Goal: Task Accomplishment & Management: Complete application form

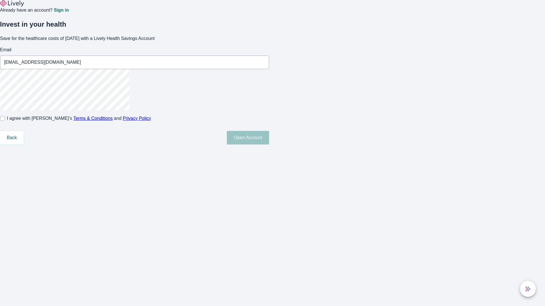
click at [5, 121] on input "I agree with Lively’s Terms & Conditions and Privacy Policy" at bounding box center [2, 118] width 5 height 5
checkbox input "true"
click at [269, 145] on button "Open Account" at bounding box center [248, 138] width 42 height 14
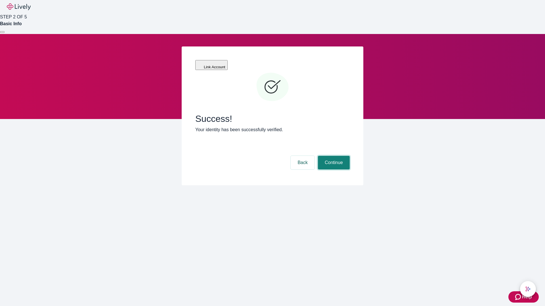
click at [333, 156] on button "Continue" at bounding box center [334, 163] width 32 height 14
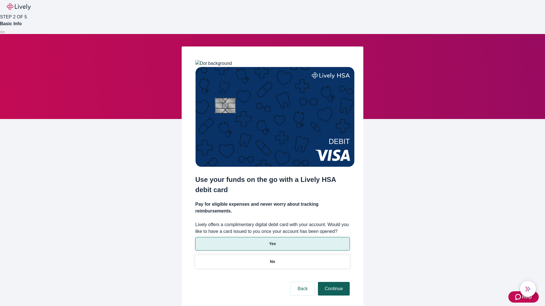
click at [272, 241] on p "Yes" at bounding box center [272, 244] width 7 height 6
click at [333, 282] on button "Continue" at bounding box center [334, 289] width 32 height 14
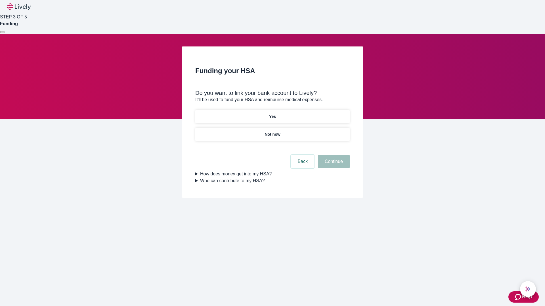
click at [272, 114] on p "Yes" at bounding box center [272, 117] width 7 height 6
click at [333, 155] on button "Continue" at bounding box center [334, 162] width 32 height 14
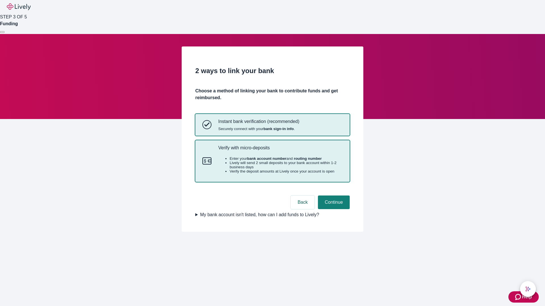
click at [280, 151] on p "Verify with micro-deposits" at bounding box center [280, 147] width 124 height 5
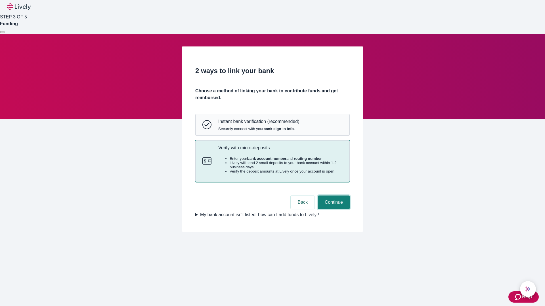
click at [333, 209] on button "Continue" at bounding box center [334, 203] width 32 height 14
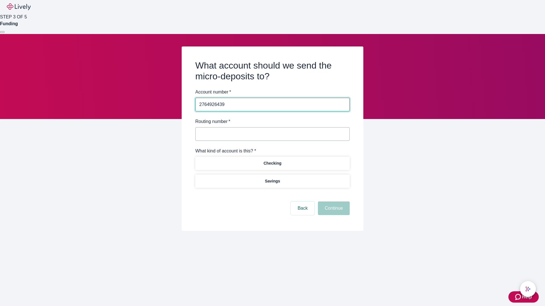
type input "2764926439"
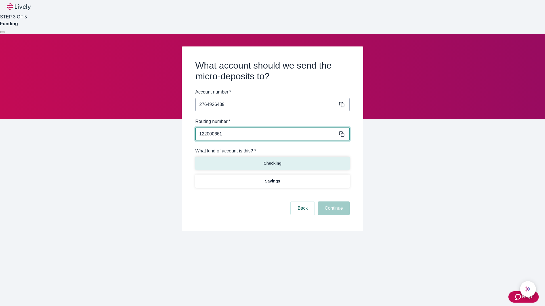
type input "122000661"
click at [272, 163] on p "Checking" at bounding box center [272, 164] width 18 height 6
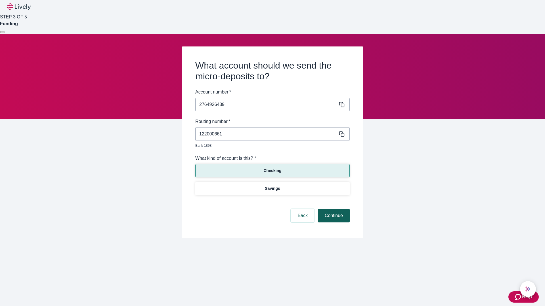
click at [333, 209] on button "Continue" at bounding box center [334, 216] width 32 height 14
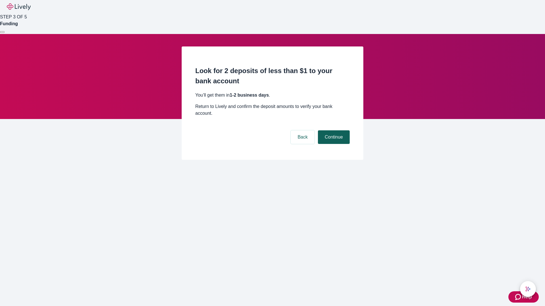
click at [333, 130] on button "Continue" at bounding box center [334, 137] width 32 height 14
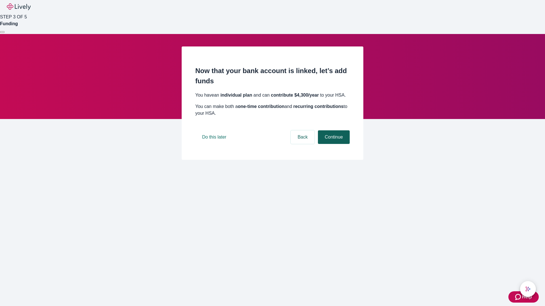
click at [333, 144] on button "Continue" at bounding box center [334, 137] width 32 height 14
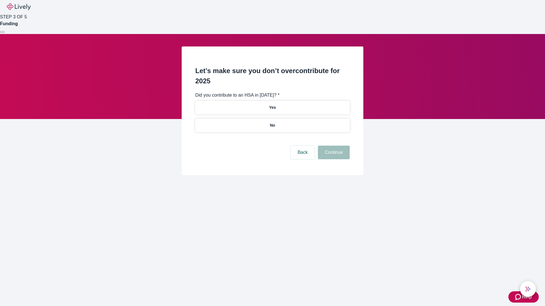
click at [272, 123] on p "No" at bounding box center [272, 126] width 5 height 6
click at [333, 146] on button "Continue" at bounding box center [334, 153] width 32 height 14
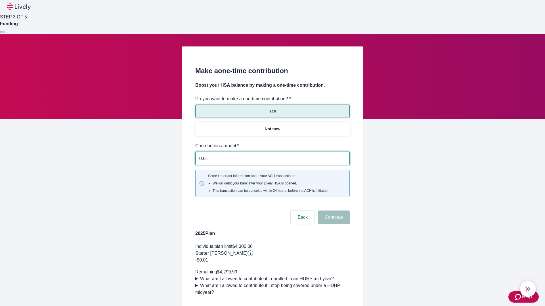
type input "0.01"
click at [333, 211] on button "Continue" at bounding box center [334, 218] width 32 height 14
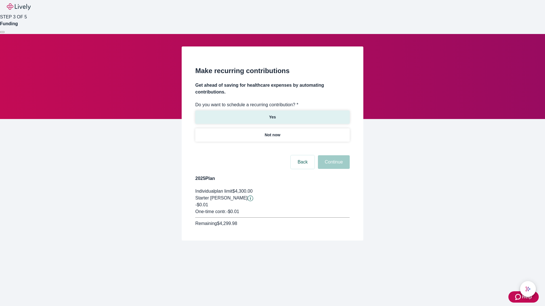
click at [272, 114] on p "Yes" at bounding box center [272, 117] width 7 height 6
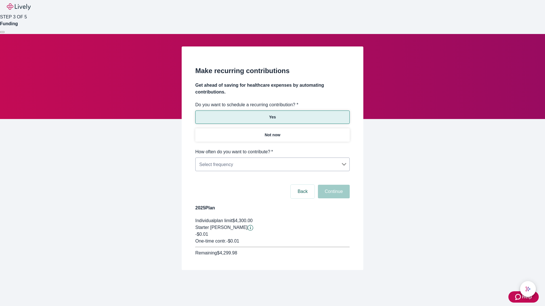
click at [272, 149] on body "Help STEP 3 OF 5 Funding Make recurring contributions Get ahead of saving for h…" at bounding box center [272, 149] width 545 height 298
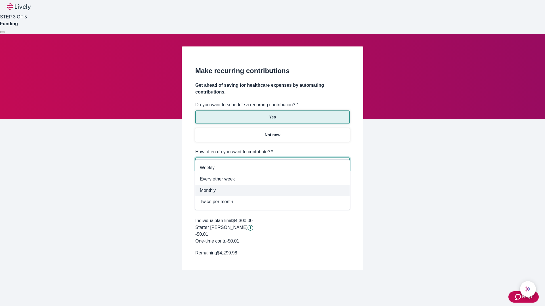
click at [272, 191] on span "Monthly" at bounding box center [272, 190] width 145 height 7
type input "Monthly"
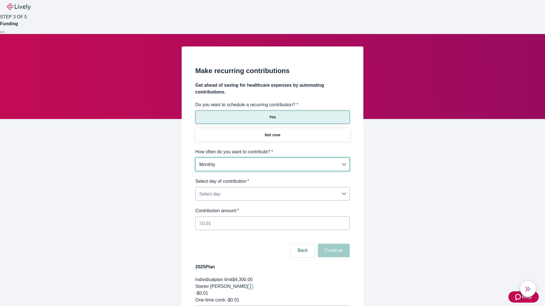
click at [272, 178] on body "Help STEP 3 OF 5 Funding Make recurring contributions Get ahead of saving for h…" at bounding box center [272, 178] width 545 height 357
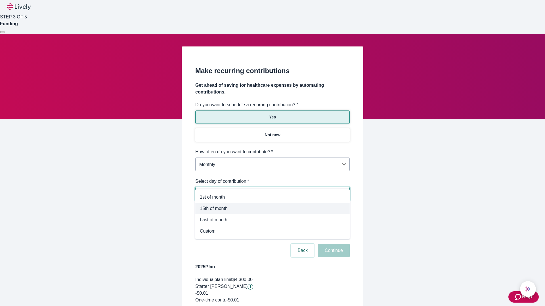
click at [272, 209] on span "15th of month" at bounding box center [272, 208] width 145 height 7
type input "Monthly15th"
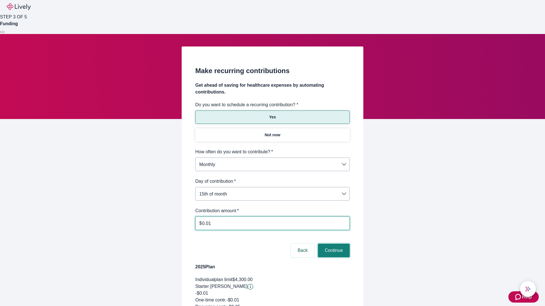
click at [333, 244] on button "Continue" at bounding box center [334, 251] width 32 height 14
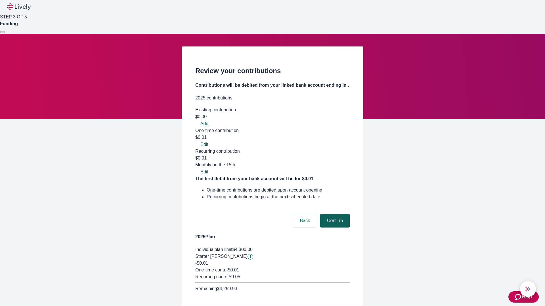
click at [334, 214] on button "Confirm" at bounding box center [334, 221] width 29 height 14
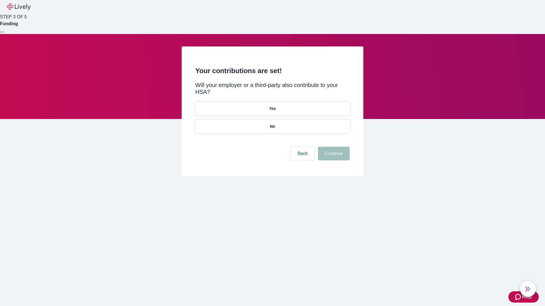
click at [272, 106] on p "Yes" at bounding box center [272, 109] width 7 height 6
click at [333, 147] on button "Continue" at bounding box center [334, 154] width 32 height 14
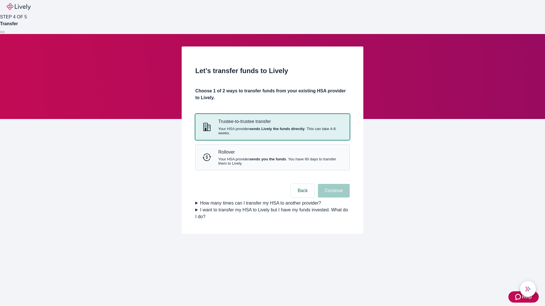
click at [272, 131] on strong "sends Lively the funds directly" at bounding box center [276, 129] width 55 height 4
click at [333, 198] on button "Continue" at bounding box center [334, 191] width 32 height 14
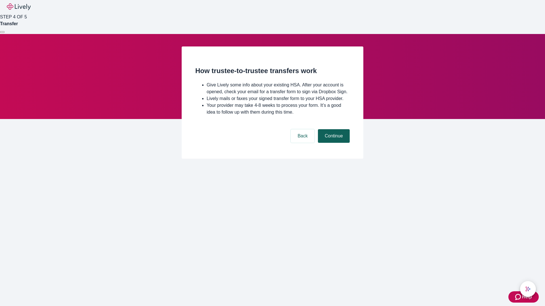
click at [333, 143] on button "Continue" at bounding box center [334, 136] width 32 height 14
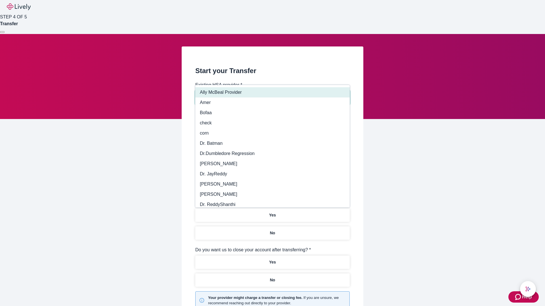
type input "Other"
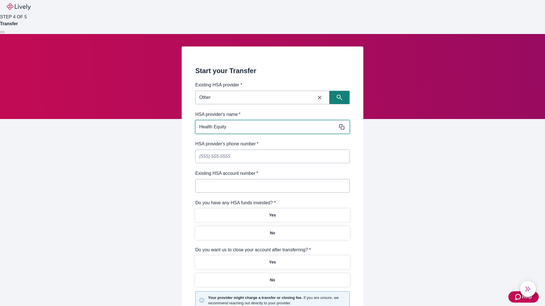
type input "Health Equity"
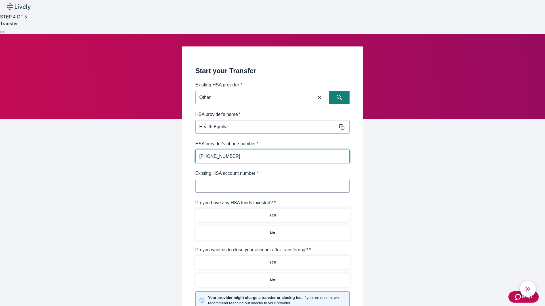
type input "[PHONE_NUMBER]"
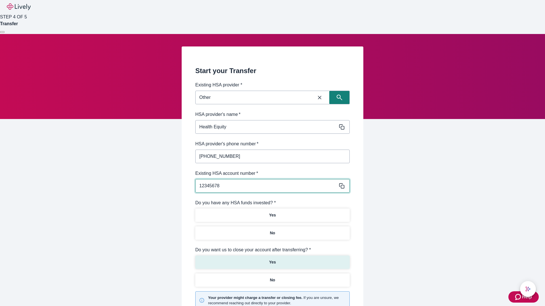
type input "12345678"
click at [272, 230] on p "No" at bounding box center [272, 233] width 5 height 6
click at [272, 260] on p "Yes" at bounding box center [272, 263] width 7 height 6
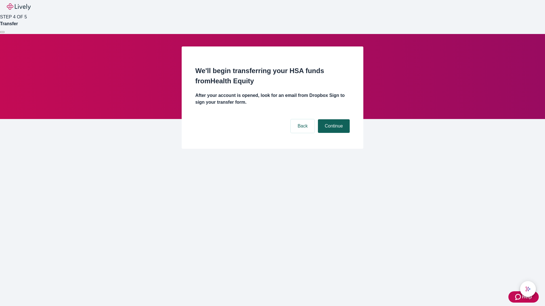
click at [333, 119] on button "Continue" at bounding box center [334, 126] width 32 height 14
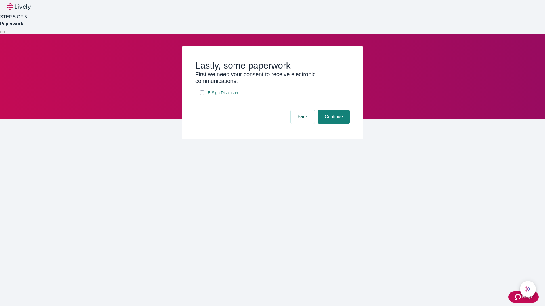
click at [202, 95] on input "E-Sign Disclosure" at bounding box center [202, 92] width 5 height 5
checkbox input "true"
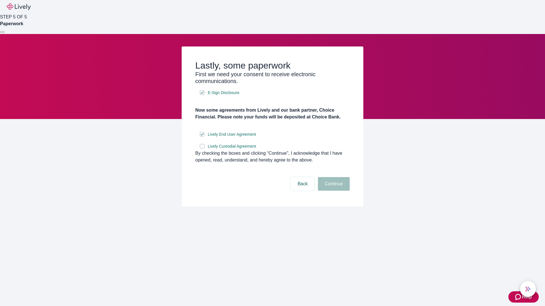
click at [202, 149] on input "Lively Custodial Agreement" at bounding box center [202, 146] width 5 height 5
checkbox input "true"
click at [333, 191] on button "Continue" at bounding box center [334, 184] width 32 height 14
